Goal: Transaction & Acquisition: Purchase product/service

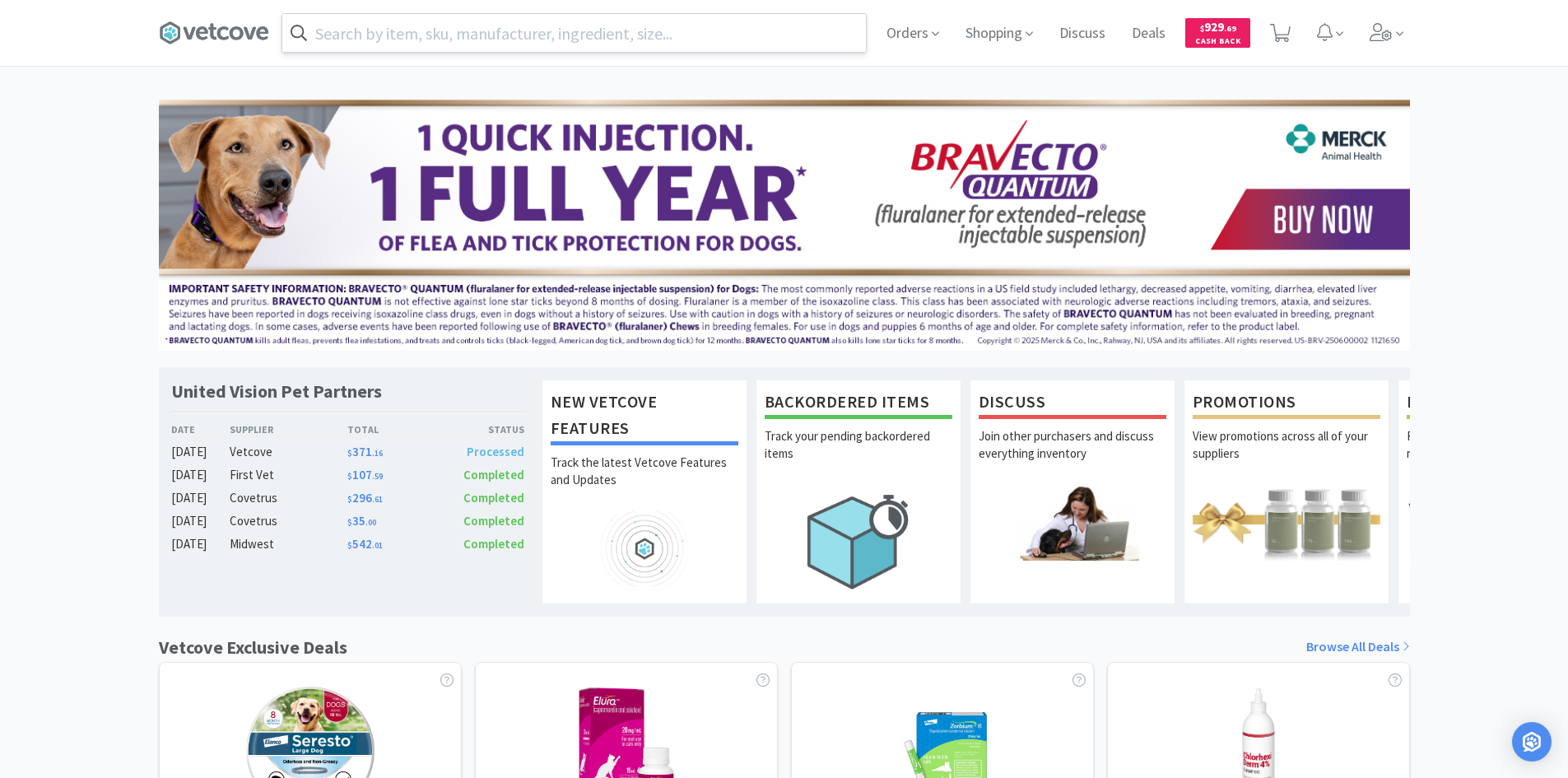
click at [561, 42] on input "text" at bounding box center [573, 33] width 583 height 38
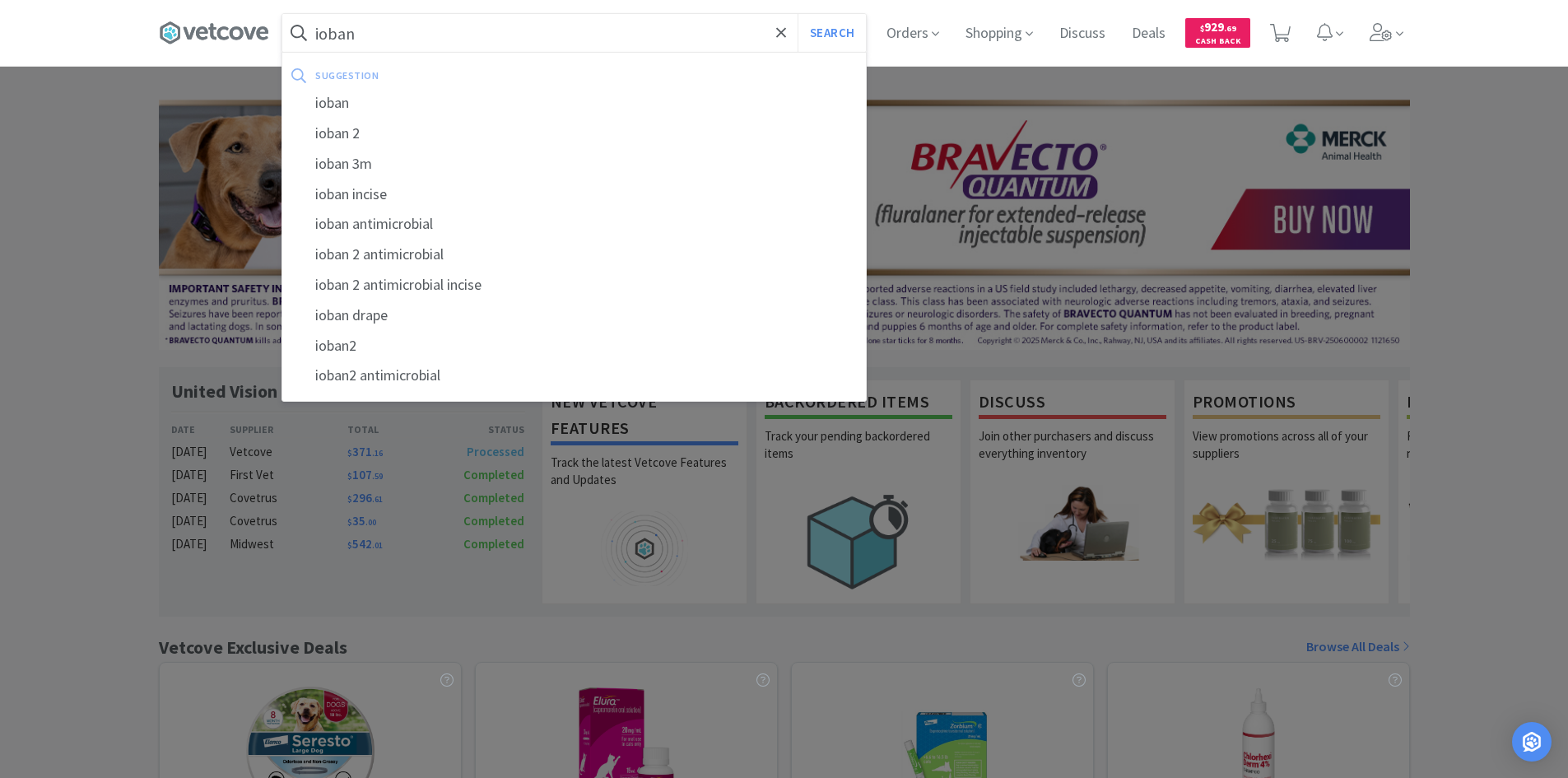
type input "ioban"
click at [797, 14] on button "Search" at bounding box center [831, 33] width 68 height 38
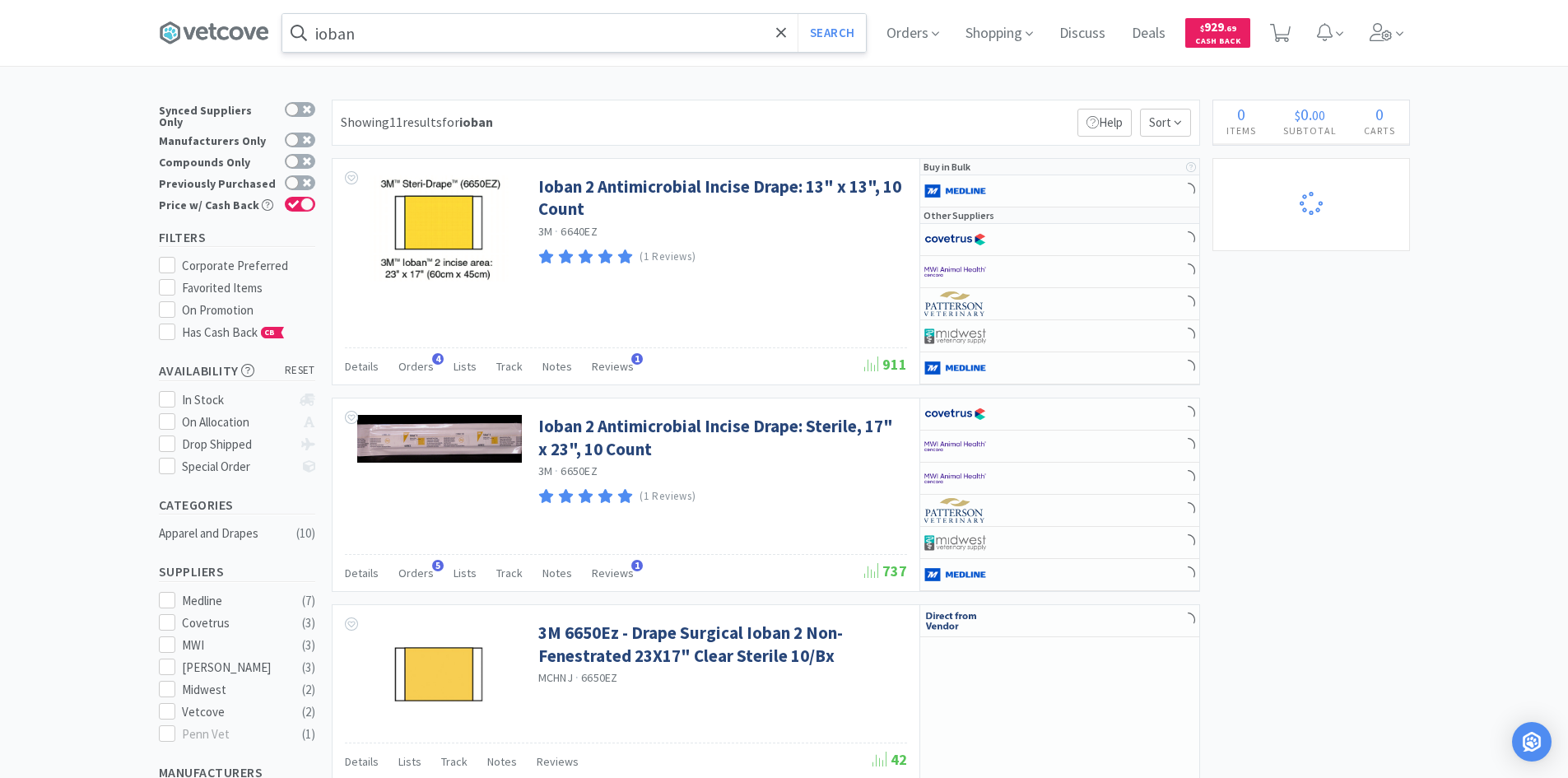
select select "1"
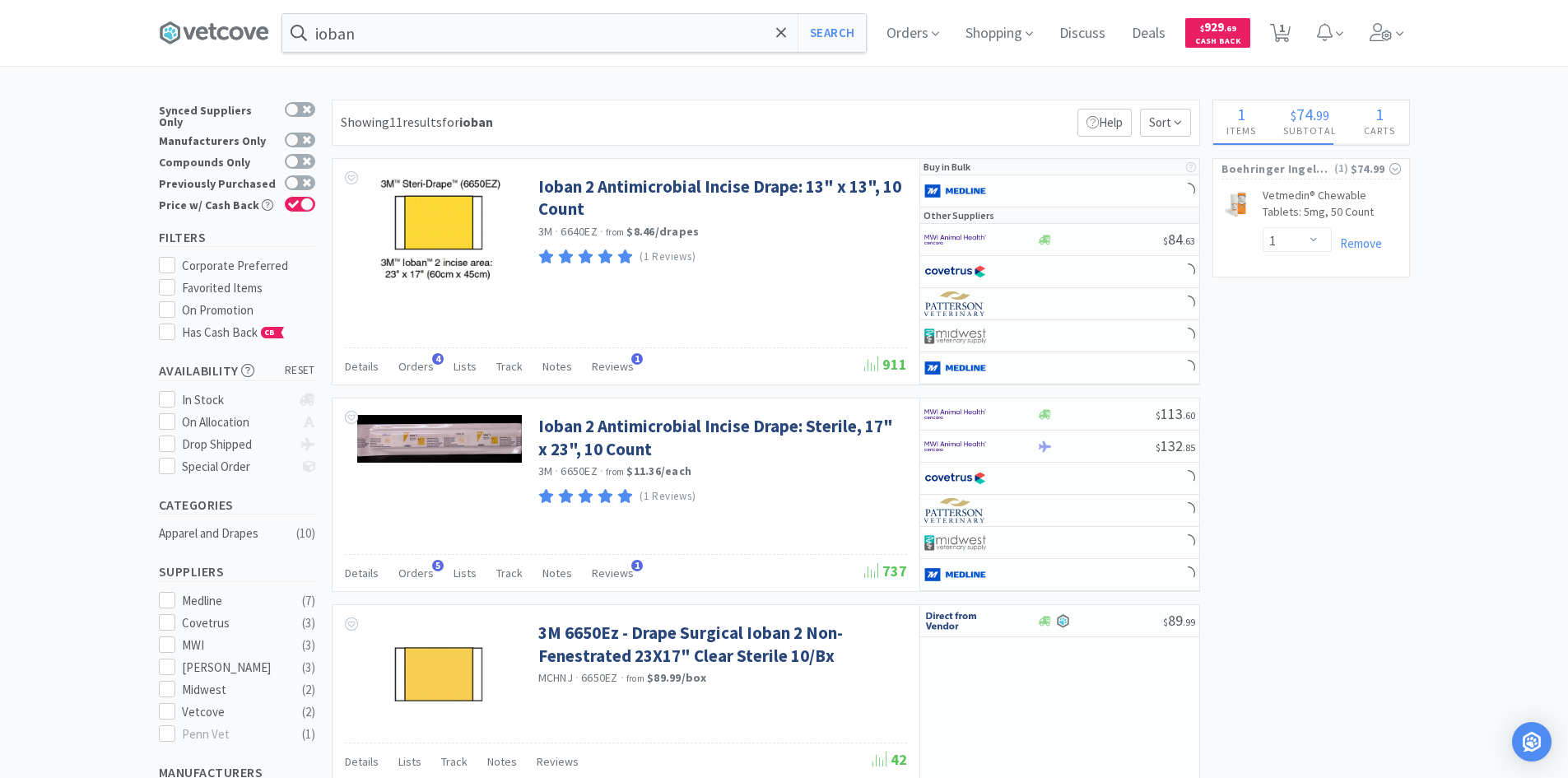
select select "1"
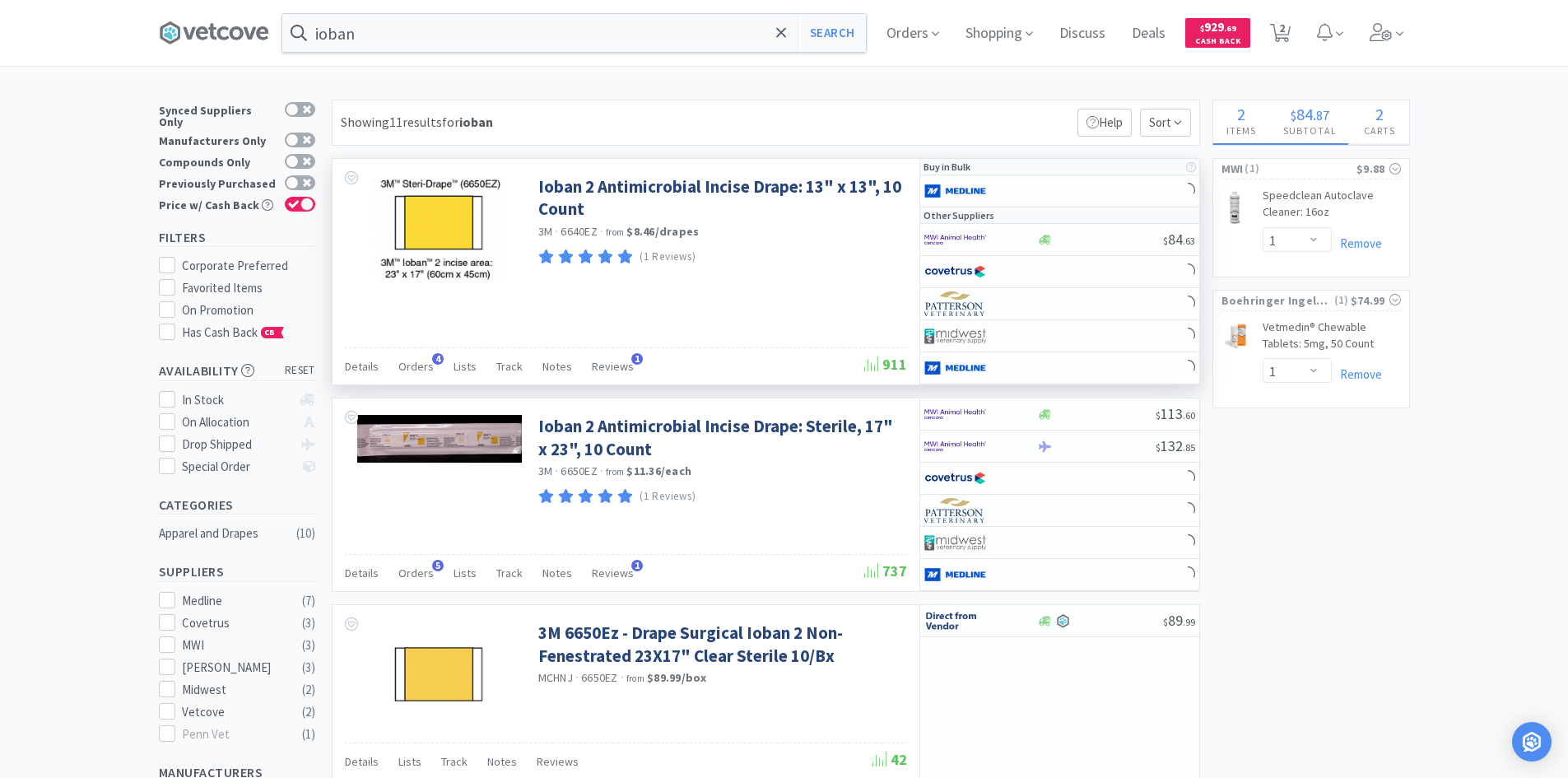
select select "1"
select select "20"
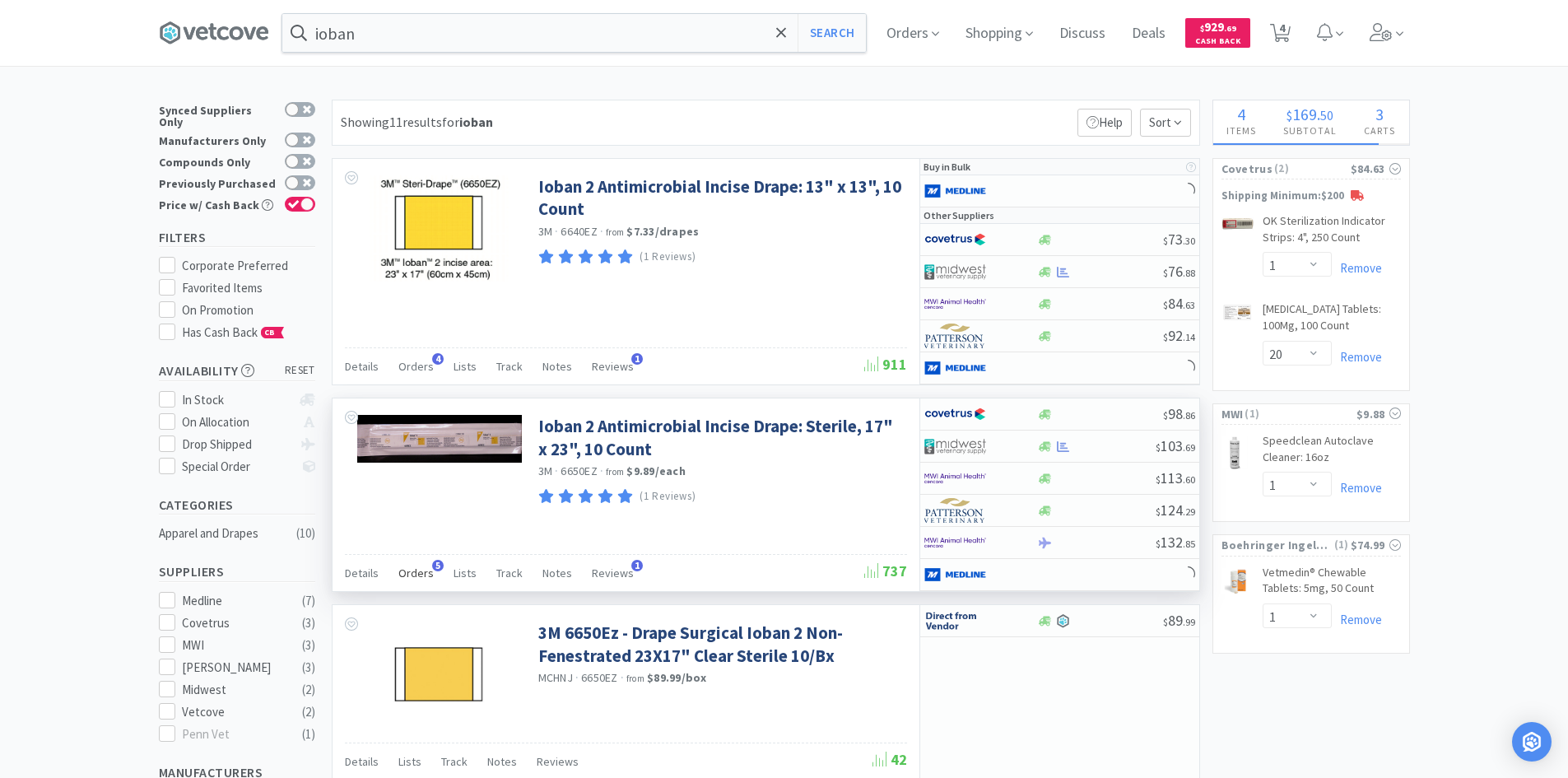
click at [419, 573] on span "Orders" at bounding box center [415, 572] width 35 height 15
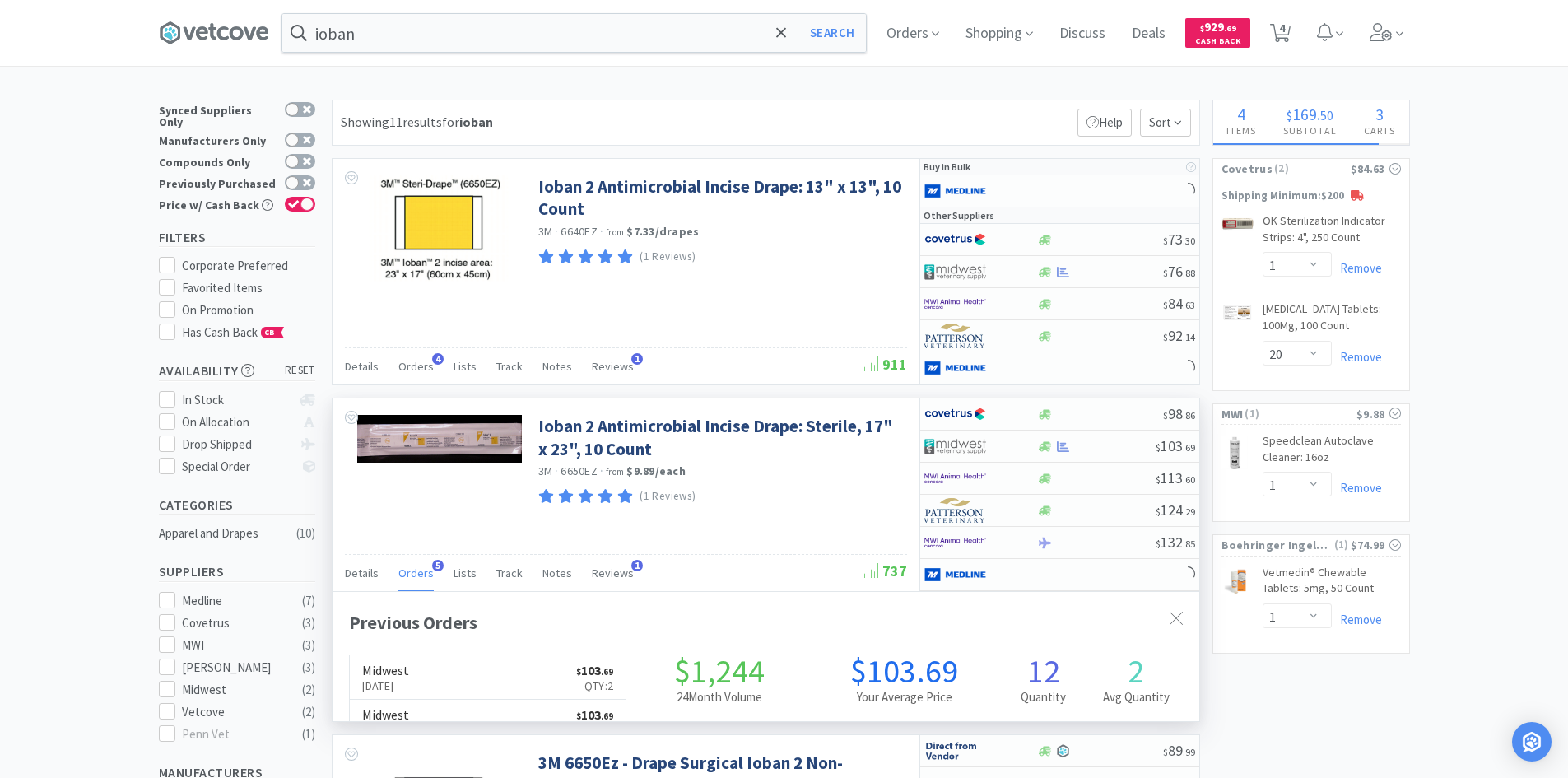
scroll to position [426, 867]
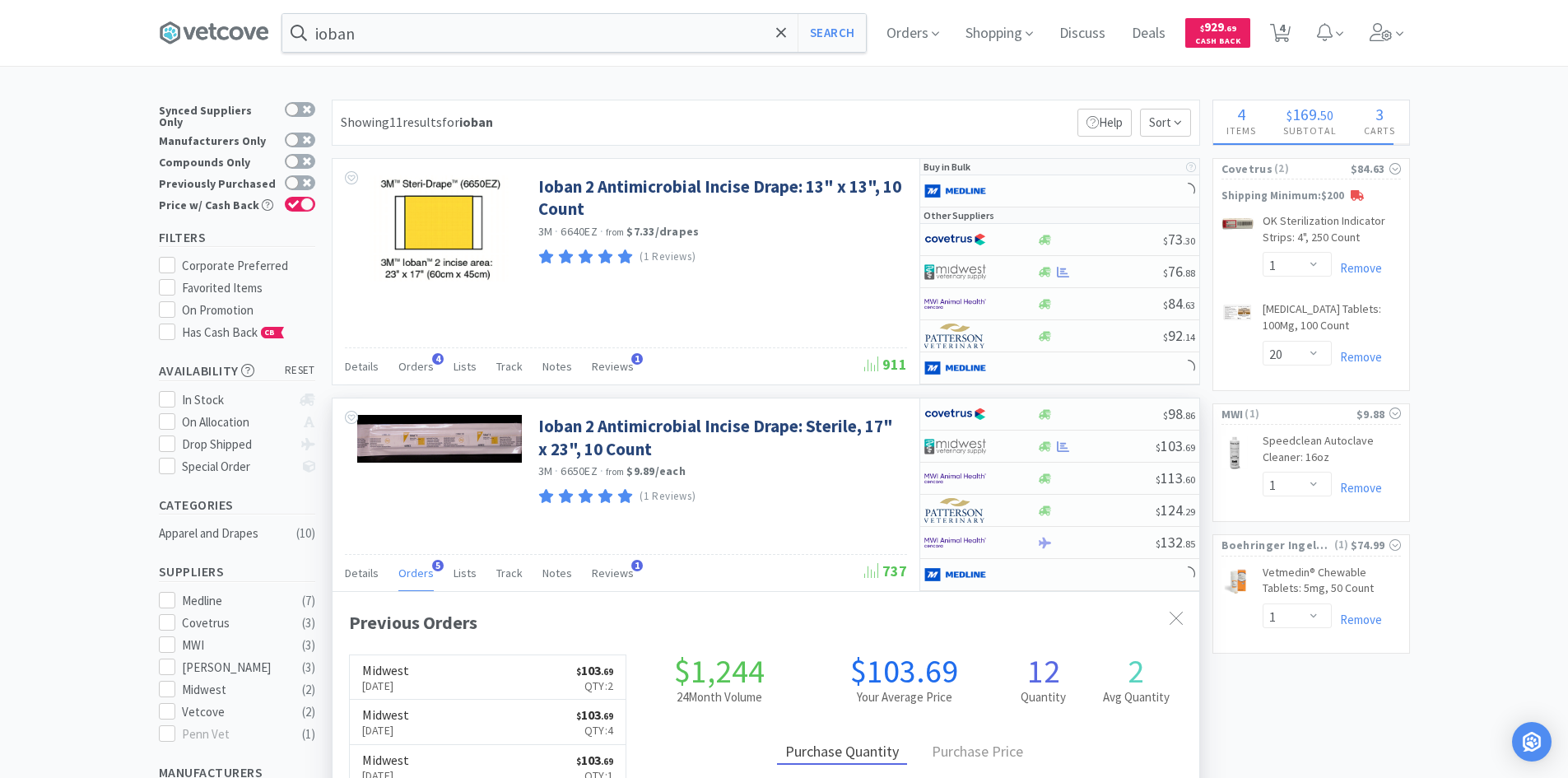
click at [419, 573] on span "Orders" at bounding box center [415, 572] width 35 height 15
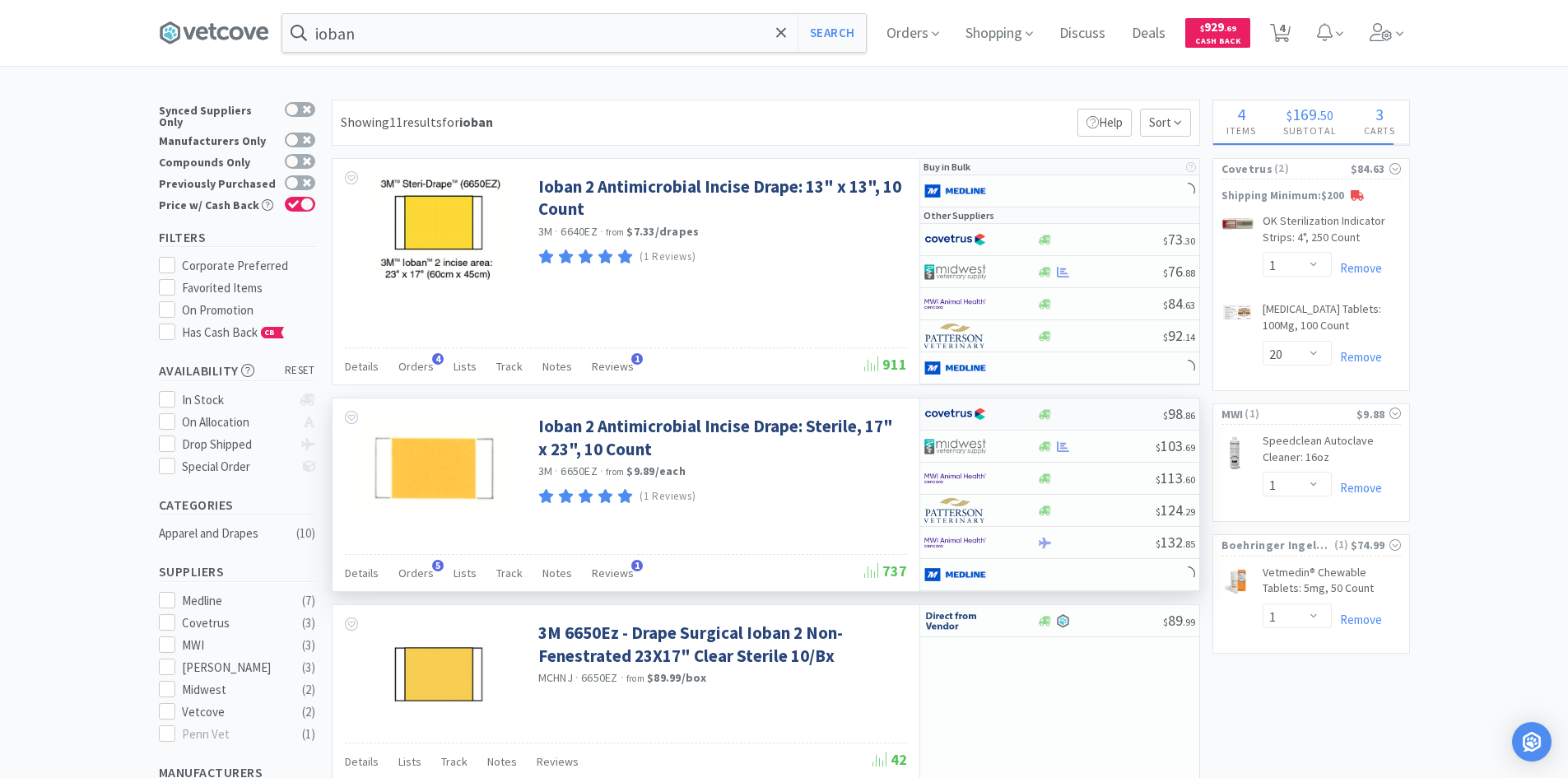
click at [1007, 418] on div at bounding box center [969, 414] width 91 height 28
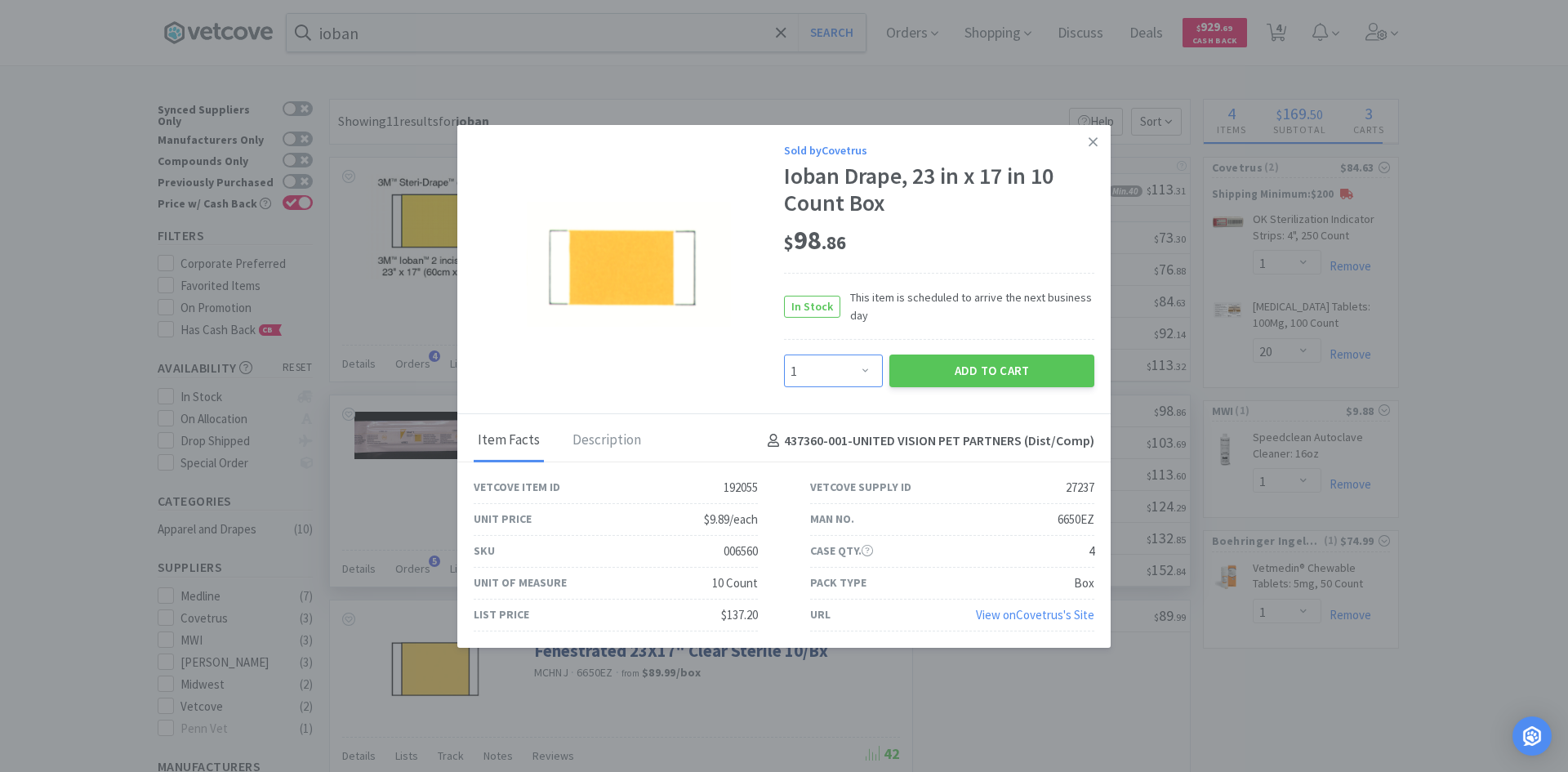
click at [838, 366] on select "Enter Quantity 1 2 3 4 5 6 7 8 9 10 11 12 13 14 15 16 17 18 19 20 Enter Quantity" at bounding box center [834, 370] width 99 height 33
select select "2"
click at [784, 354] on select "Enter Quantity 1 2 3 4 5 6 7 8 9 10 11 12 13 14 15 16 17 18 19 20 Enter Quantity" at bounding box center [834, 370] width 99 height 33
click at [962, 374] on button "Add to Cart" at bounding box center [991, 370] width 205 height 33
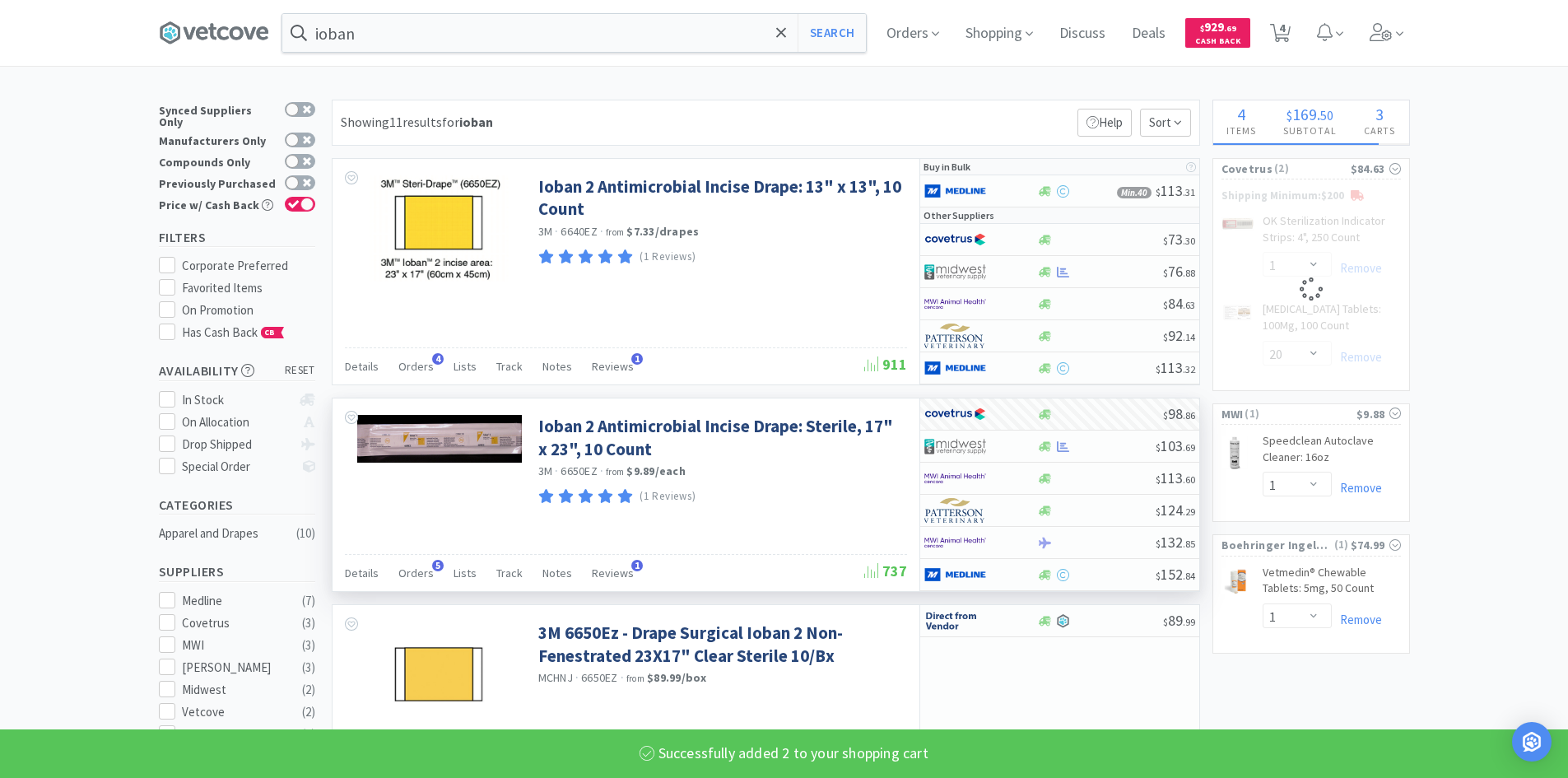
select select "2"
select select "1"
select select "20"
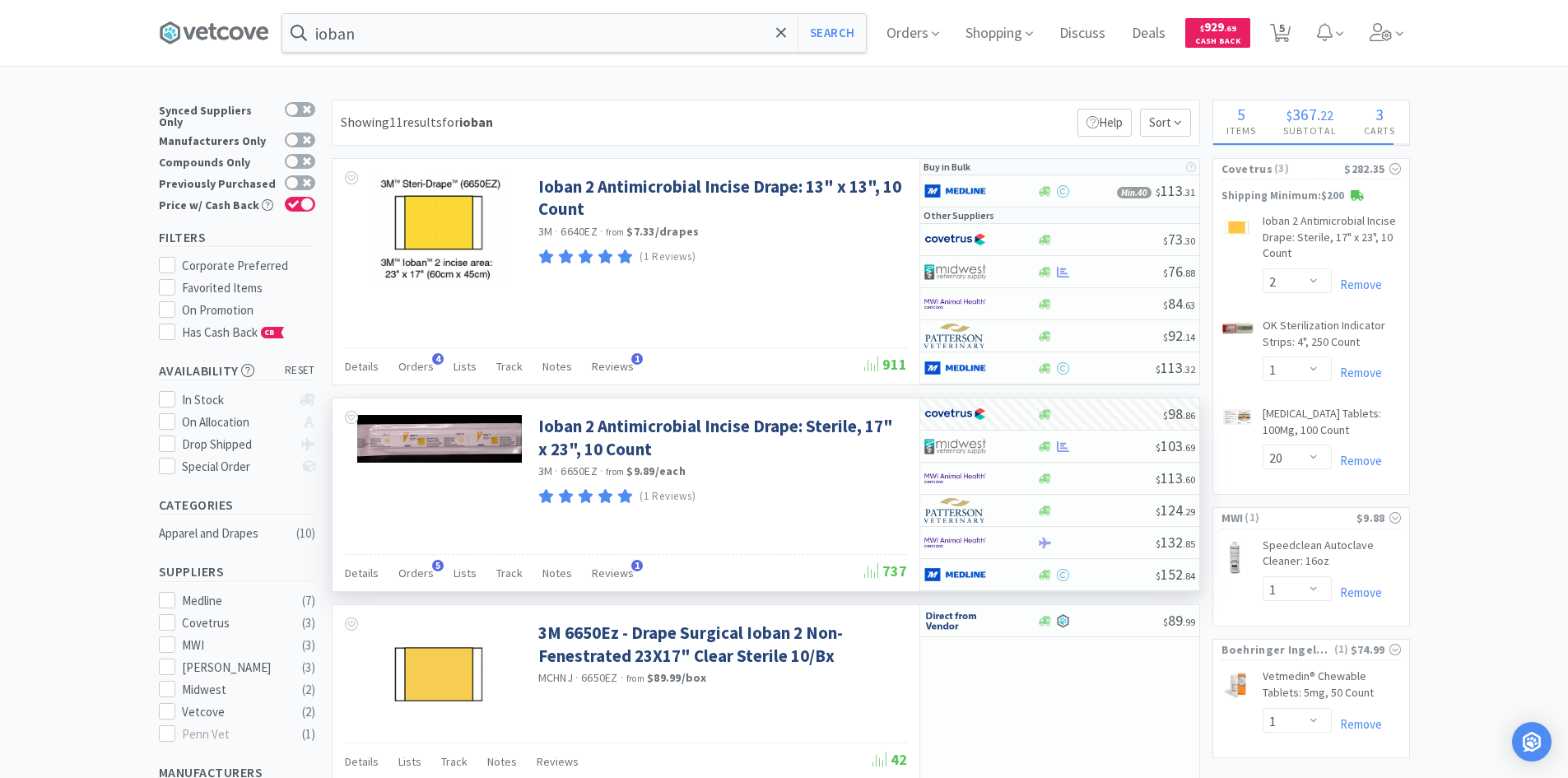
select select "2"
